Goal: Book appointment/travel/reservation

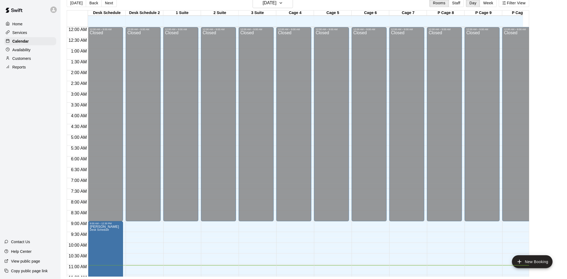
scroll to position [242, 0]
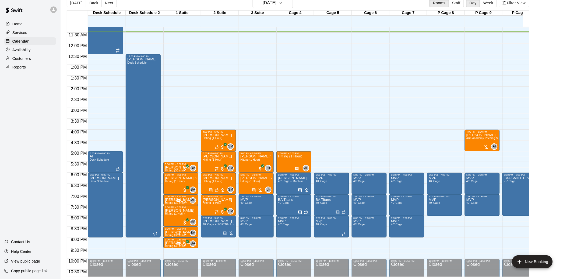
click at [218, 246] on div "12:00 AM – 9:00 AM Closed 4:00 PM – 5:00 PM [PERSON_NAME] Hitting (1 Hour) SM 0…" at bounding box center [218, 43] width 35 height 517
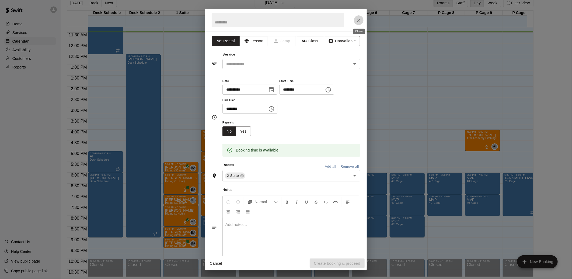
click at [359, 18] on icon "Close" at bounding box center [358, 19] width 5 height 5
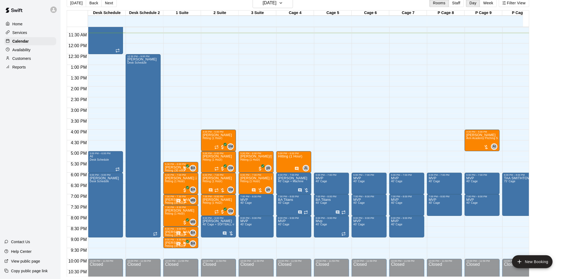
click at [338, 146] on div "12:00 AM – 9:00 AM Closed 6:00 PM – 7:00 PM MVP 40' Cage 7:00 PM – 8:00 PM BA T…" at bounding box center [331, 43] width 35 height 517
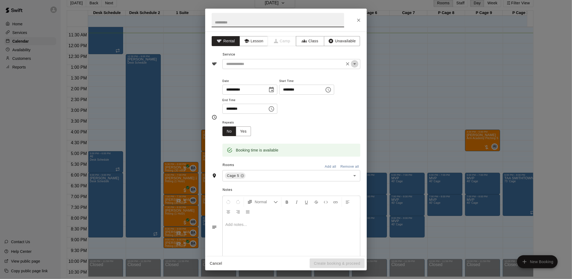
click at [351, 64] on icon "Open" at bounding box center [354, 64] width 6 height 6
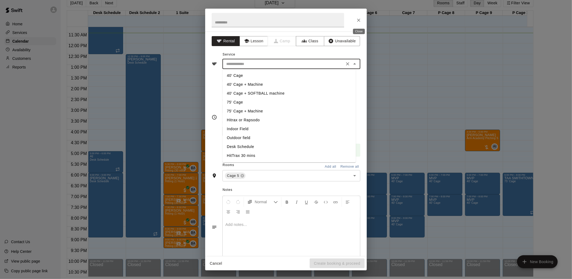
click at [356, 18] on icon "Close" at bounding box center [358, 19] width 5 height 5
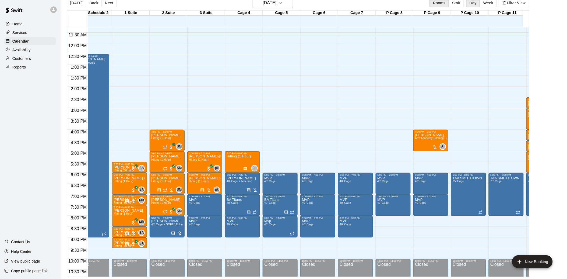
scroll to position [0, 80]
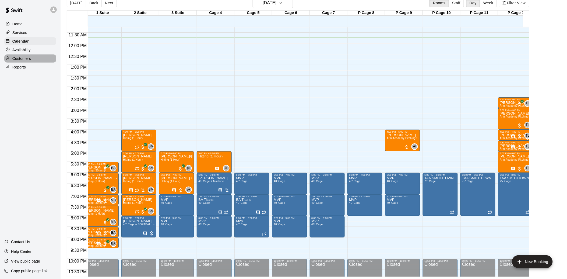
click at [36, 57] on div "Customers" at bounding box center [30, 58] width 52 height 8
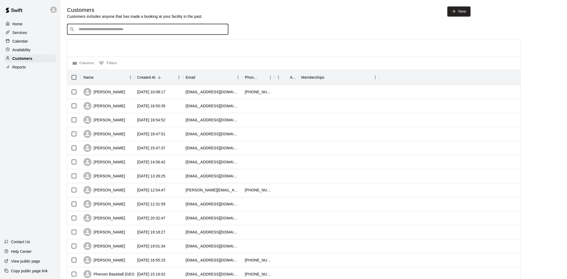
click at [87, 29] on input "Search customers by name or email" at bounding box center [151, 29] width 149 height 5
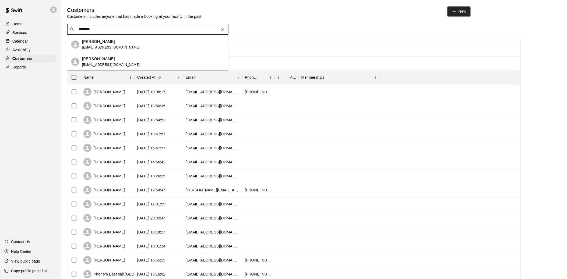
type input "*********"
click at [135, 44] on div "[PERSON_NAME] [EMAIL_ADDRESS][DOMAIN_NAME]" at bounding box center [153, 45] width 142 height 12
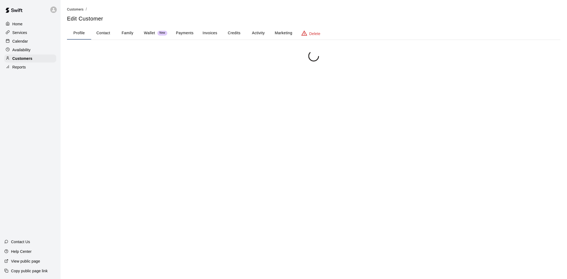
scroll to position [11, 0]
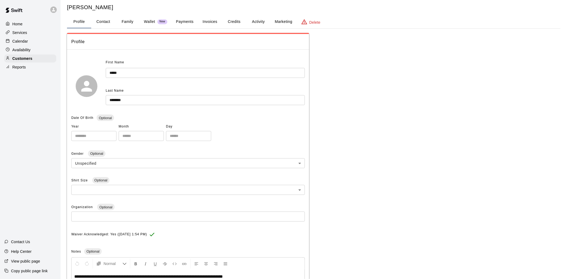
click at [193, 19] on button "Payments" at bounding box center [185, 21] width 26 height 13
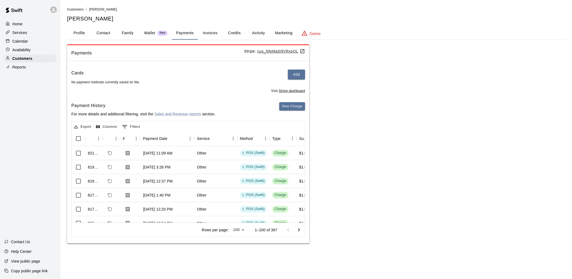
click at [303, 101] on div "Cards Add No payment methods currently saved on file. Visit Stripe dashboard Pa…" at bounding box center [188, 154] width 242 height 178
click at [301, 104] on button "New Charge" at bounding box center [292, 106] width 26 height 8
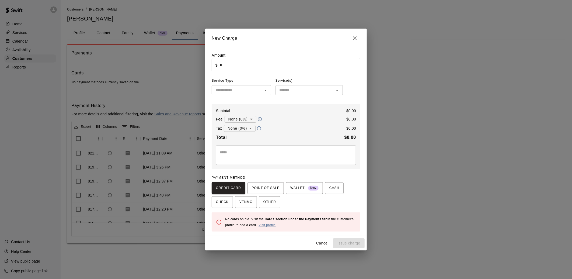
click at [244, 73] on div "Amount ​ $ * ​ Service Type ​ Service(s) ​ Subtotal $ 0.00 Fee None (0%) * ​ $ …" at bounding box center [286, 141] width 149 height 179
click at [232, 66] on input "*" at bounding box center [290, 65] width 140 height 14
click at [273, 189] on span "POINT OF SALE" at bounding box center [266, 188] width 28 height 9
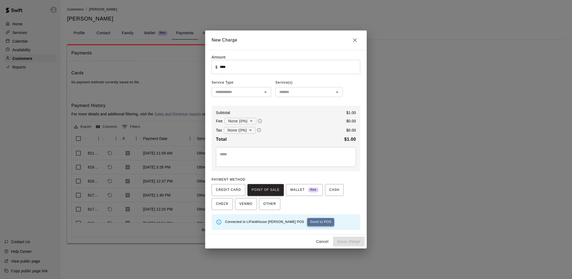
click at [307, 221] on button "Send to POS" at bounding box center [320, 222] width 27 height 8
type input "*"
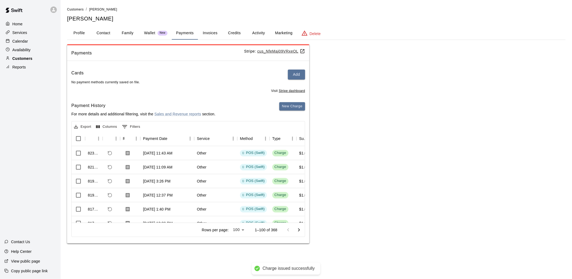
drag, startPoint x: 29, startPoint y: 39, endPoint x: 56, endPoint y: 64, distance: 36.4
click at [29, 39] on div "Calendar" at bounding box center [30, 41] width 52 height 8
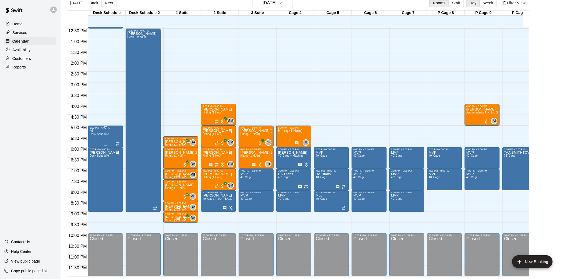
click at [98, 134] on div "AI Desk Schedule" at bounding box center [99, 268] width 19 height 279
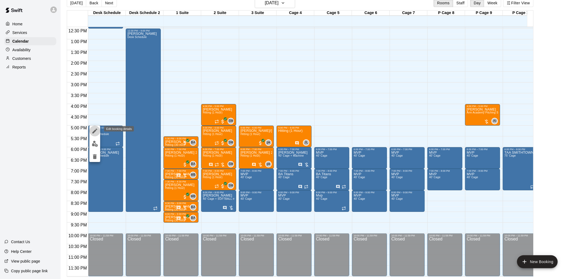
click at [96, 130] on icon "edit" at bounding box center [94, 130] width 5 height 5
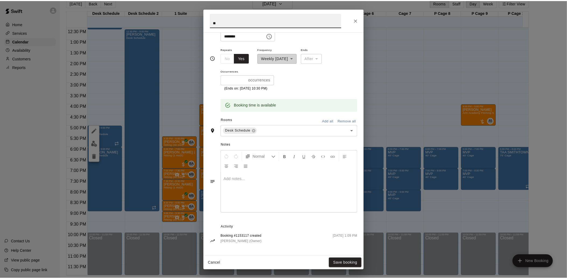
scroll to position [76, 0]
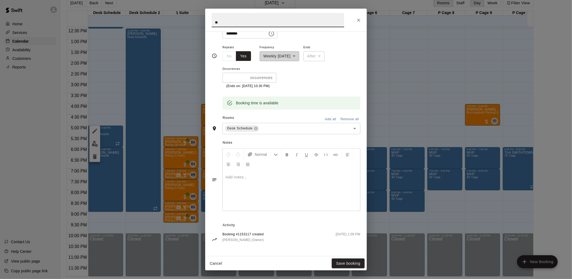
click at [262, 199] on div at bounding box center [291, 190] width 137 height 40
click at [346, 263] on button "Save booking" at bounding box center [348, 263] width 33 height 10
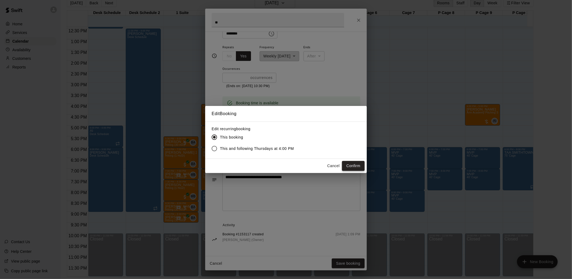
click at [353, 166] on button "Confirm" at bounding box center [353, 166] width 23 height 10
